Goal: Task Accomplishment & Management: Manage account settings

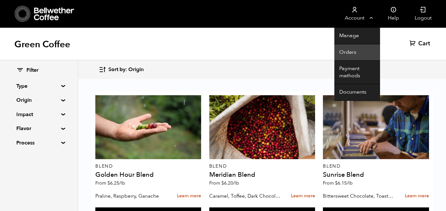
click at [357, 54] on link "Orders" at bounding box center [357, 52] width 46 height 17
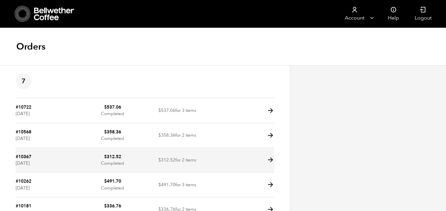
click at [115, 163] on td "$ 312.52 Completed" at bounding box center [112, 160] width 65 height 25
click at [269, 159] on icon at bounding box center [271, 160] width 8 height 8
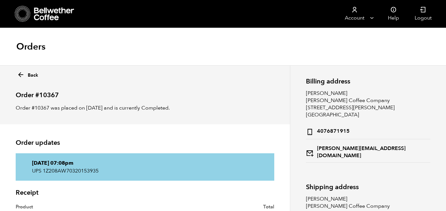
click at [22, 72] on icon at bounding box center [21, 75] width 8 height 8
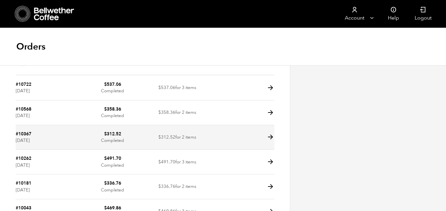
scroll to position [23, 0]
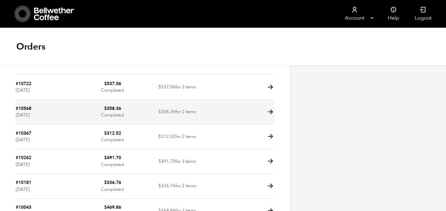
click at [175, 112] on td "$ 358.36 for 2 items" at bounding box center [177, 112] width 65 height 25
click at [268, 113] on icon at bounding box center [271, 112] width 8 height 8
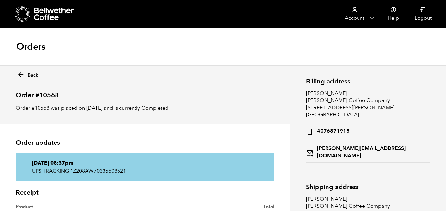
click at [16, 72] on div "Back" at bounding box center [145, 74] width 258 height 11
click at [20, 74] on icon at bounding box center [21, 75] width 8 height 8
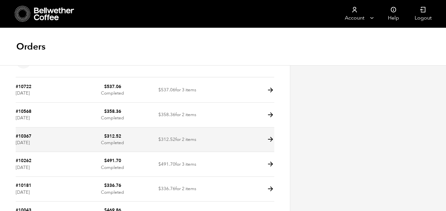
scroll to position [22, 0]
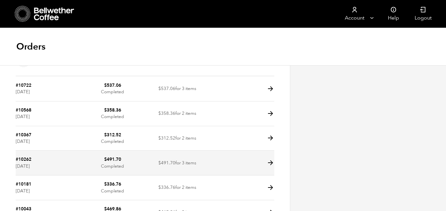
click at [271, 162] on icon at bounding box center [271, 163] width 8 height 8
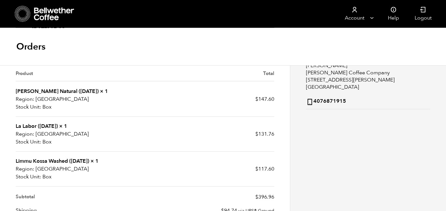
scroll to position [122, 0]
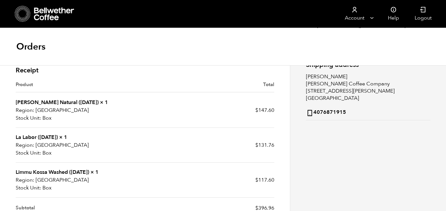
click at [41, 137] on link "La Labor ([DATE])" at bounding box center [37, 137] width 42 height 7
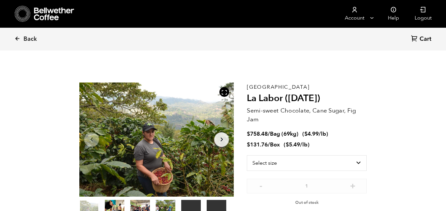
scroll to position [284, 279]
